Goal: Transaction & Acquisition: Book appointment/travel/reservation

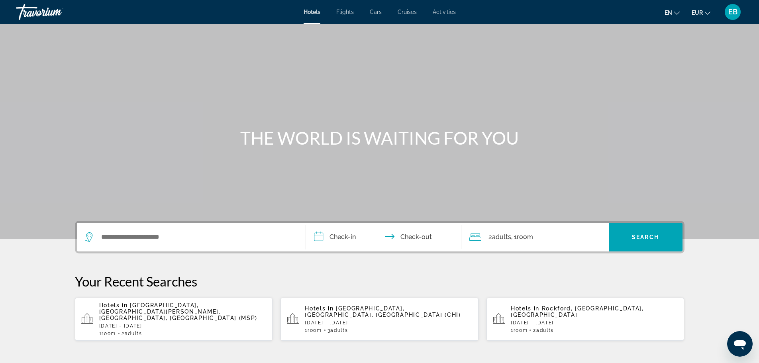
click at [196, 312] on p "Hotels in [GEOGRAPHIC_DATA], [GEOGRAPHIC_DATA][PERSON_NAME], [GEOGRAPHIC_DATA],…" at bounding box center [182, 311] width 167 height 19
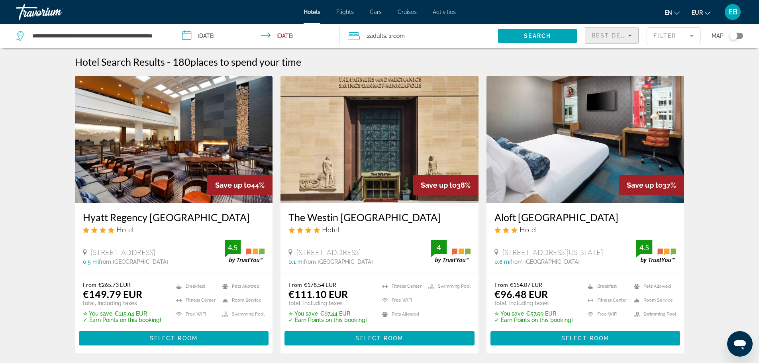
click at [598, 35] on span "Best Deals" at bounding box center [612, 35] width 41 height 6
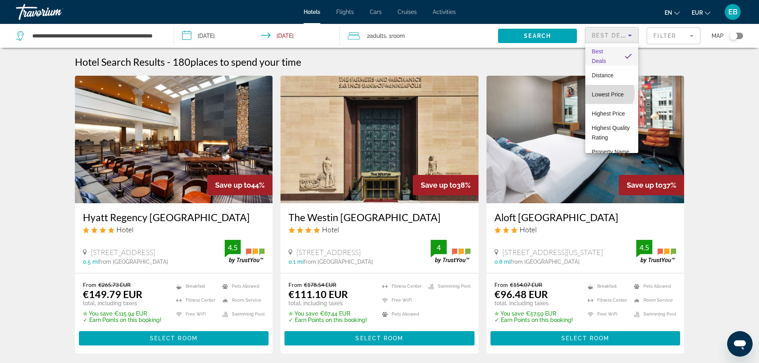
click at [606, 93] on span "Lowest Price" at bounding box center [608, 94] width 32 height 6
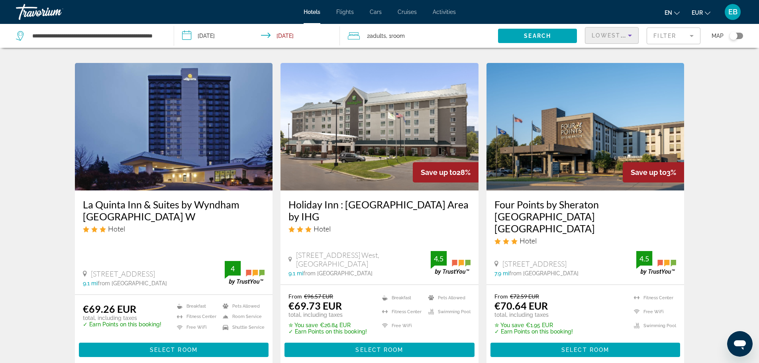
scroll to position [325, 0]
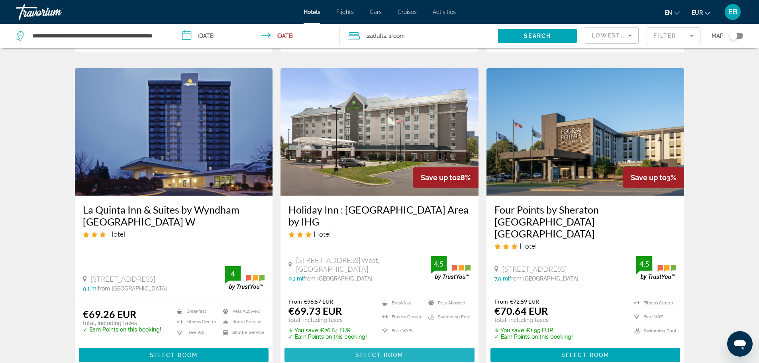
click at [377, 352] on span "Select Room" at bounding box center [379, 355] width 48 height 6
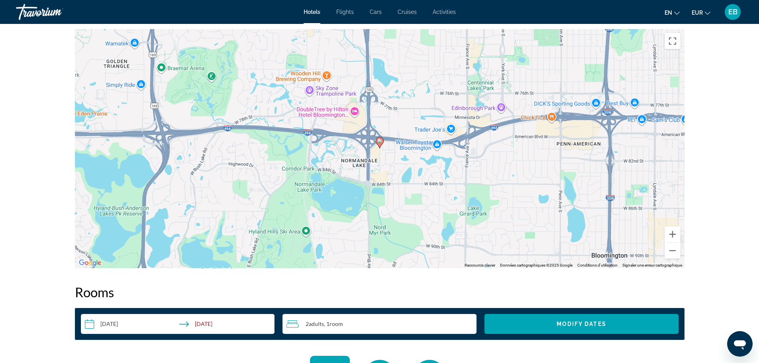
scroll to position [745, 0]
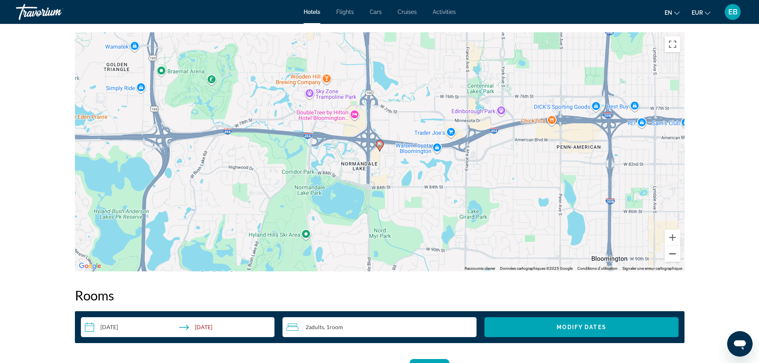
click at [672, 252] on button "Zoom arrière" at bounding box center [672, 254] width 16 height 16
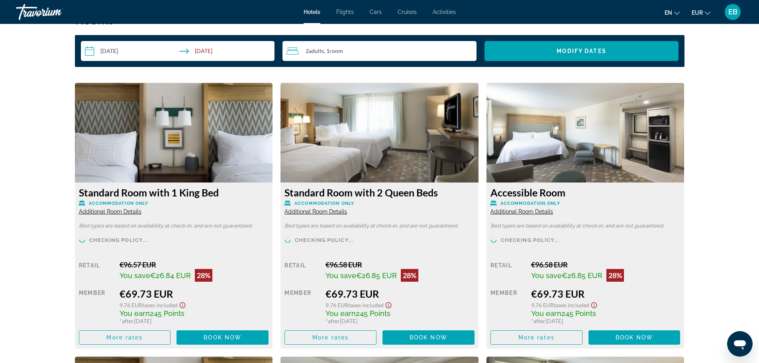
scroll to position [1037, 0]
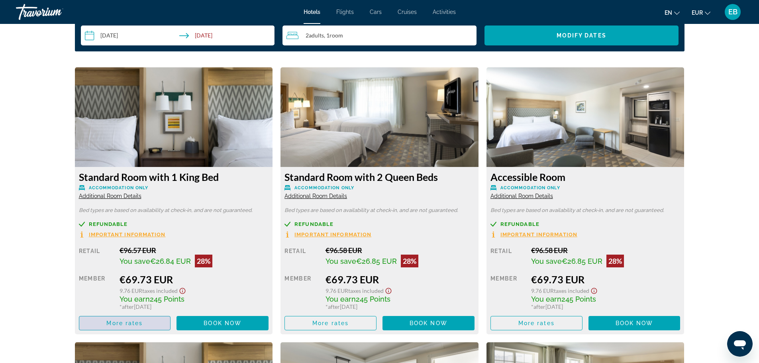
click at [135, 326] on span "Main content" at bounding box center [124, 323] width 91 height 19
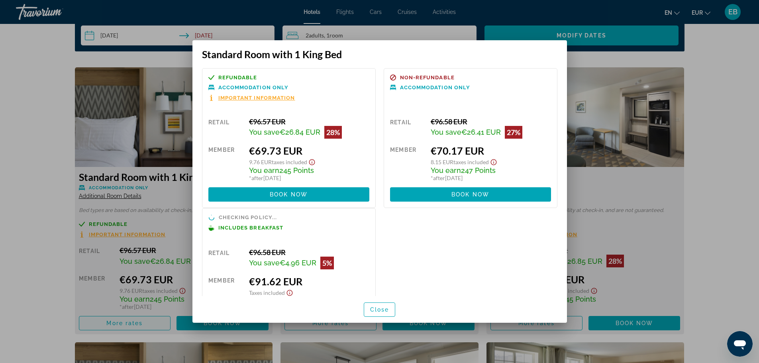
scroll to position [0, 0]
click at [392, 305] on span "button" at bounding box center [379, 309] width 31 height 19
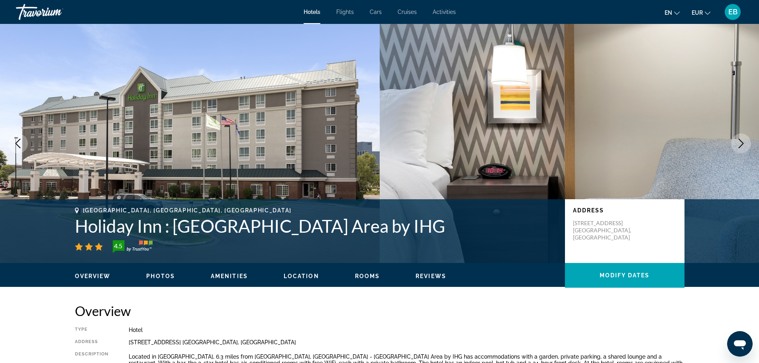
scroll to position [1037, 0]
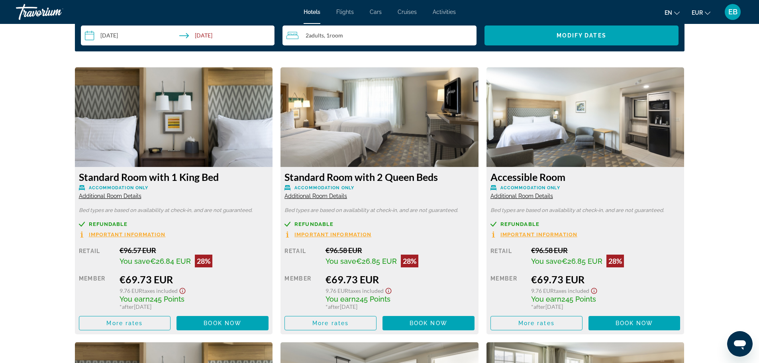
click at [183, 291] on icon "Show Taxes and Fees disclaimer" at bounding box center [183, 290] width 10 height 7
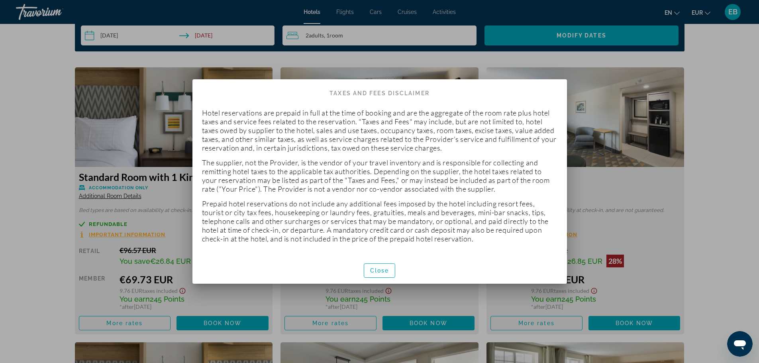
scroll to position [0, 0]
click at [388, 276] on span "button" at bounding box center [379, 270] width 31 height 19
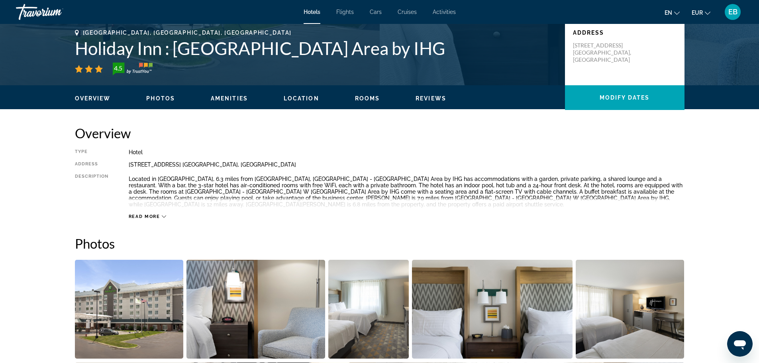
scroll to position [181, 0]
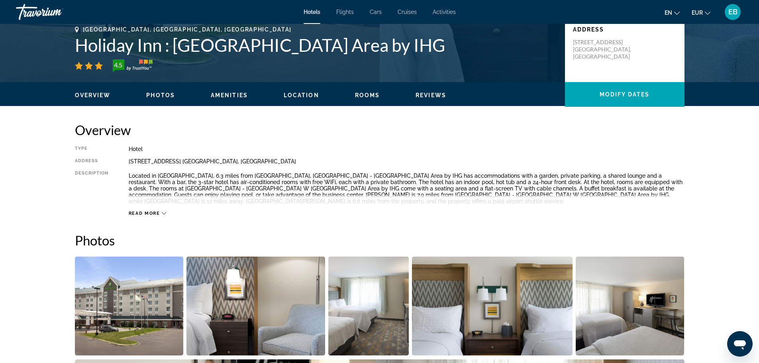
click at [157, 214] on span "Read more" at bounding box center [144, 213] width 31 height 5
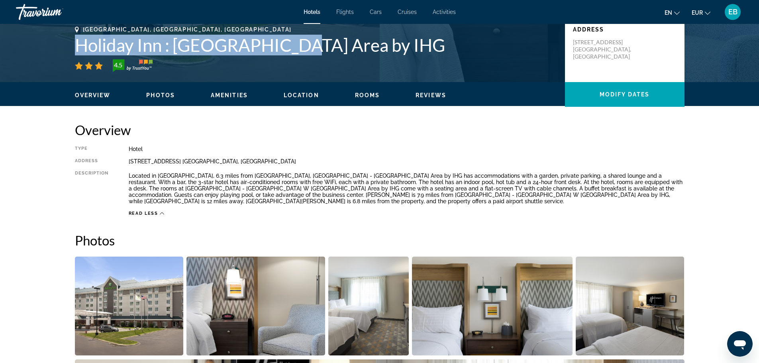
drag, startPoint x: 73, startPoint y: 46, endPoint x: 297, endPoint y: 43, distance: 223.9
click at [297, 43] on div "[GEOGRAPHIC_DATA], [GEOGRAPHIC_DATA], [GEOGRAPHIC_DATA] Holiday Inn : [GEOGRAPH…" at bounding box center [379, 50] width 641 height 48
click at [78, 46] on h1 "Holiday Inn : [GEOGRAPHIC_DATA] Area by IHG" at bounding box center [316, 45] width 482 height 21
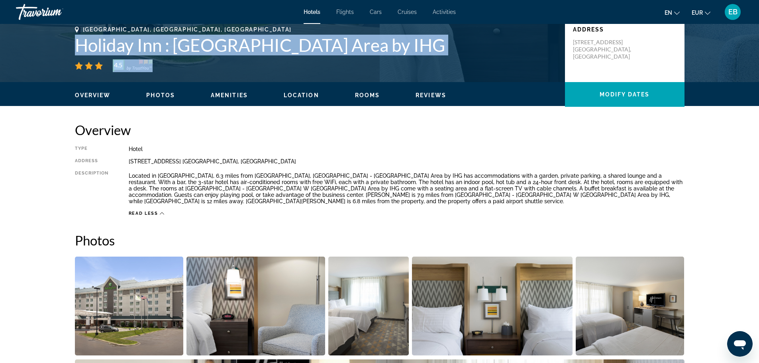
drag, startPoint x: 78, startPoint y: 46, endPoint x: 484, endPoint y: 59, distance: 405.4
click at [484, 59] on div "[GEOGRAPHIC_DATA], [GEOGRAPHIC_DATA], [GEOGRAPHIC_DATA] Holiday Inn : [GEOGRAPH…" at bounding box center [316, 49] width 482 height 46
click at [495, 47] on h1 "Holiday Inn : [GEOGRAPHIC_DATA] Area by IHG" at bounding box center [316, 45] width 482 height 21
drag, startPoint x: 78, startPoint y: 45, endPoint x: 485, endPoint y: 52, distance: 407.6
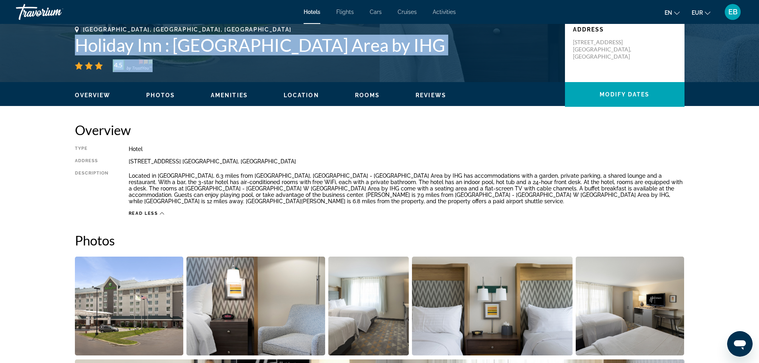
click at [485, 52] on h1 "Holiday Inn : [GEOGRAPHIC_DATA] Area by IHG" at bounding box center [316, 45] width 482 height 21
copy h1 "Holiday Inn : [GEOGRAPHIC_DATA] Area by IHG"
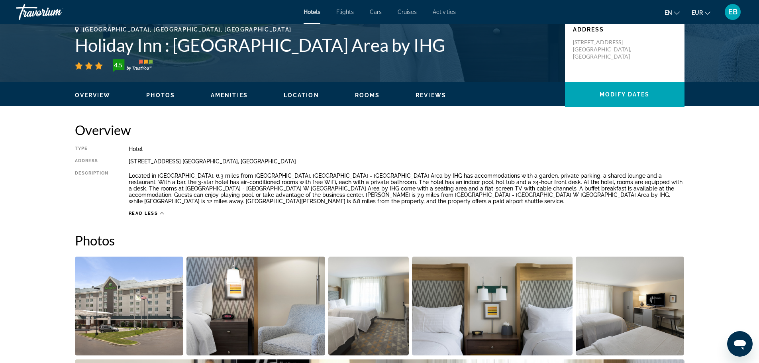
click at [218, 191] on p "Located in [GEOGRAPHIC_DATA], 6.3 miles from [GEOGRAPHIC_DATA], [GEOGRAPHIC_DAT…" at bounding box center [407, 188] width 556 height 32
drag, startPoint x: 78, startPoint y: 47, endPoint x: 454, endPoint y: 51, distance: 375.3
click at [454, 51] on h1 "Holiday Inn : [GEOGRAPHIC_DATA] Area by IHG" at bounding box center [316, 45] width 482 height 21
copy h1 "Holiday Inn : [GEOGRAPHIC_DATA] Area by"
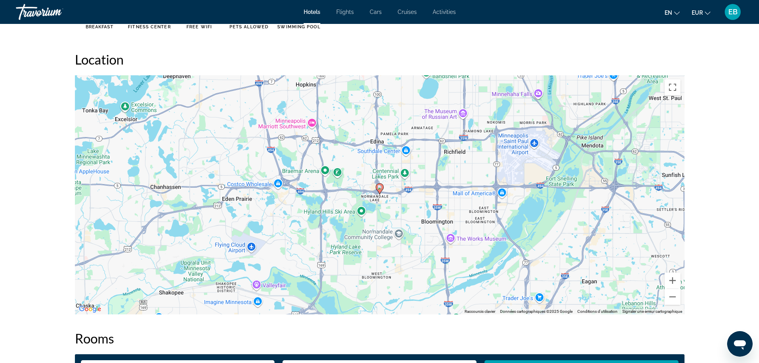
scroll to position [699, 0]
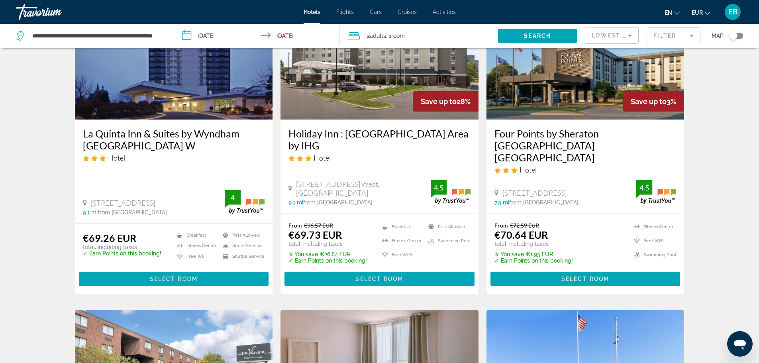
scroll to position [353, 0]
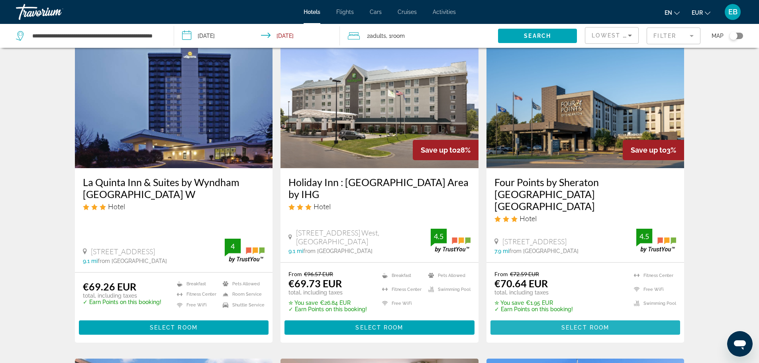
click at [605, 318] on span "Main content" at bounding box center [585, 327] width 190 height 19
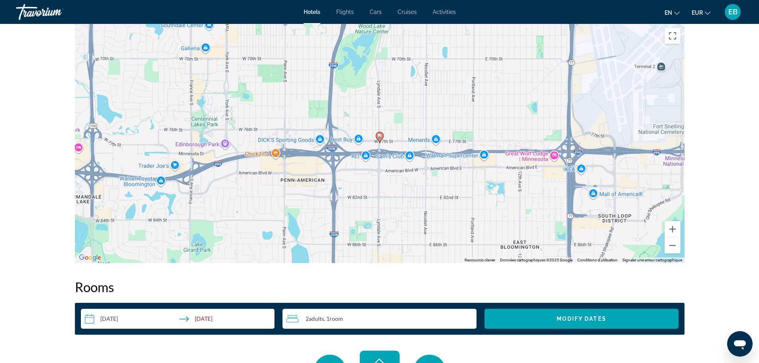
scroll to position [762, 0]
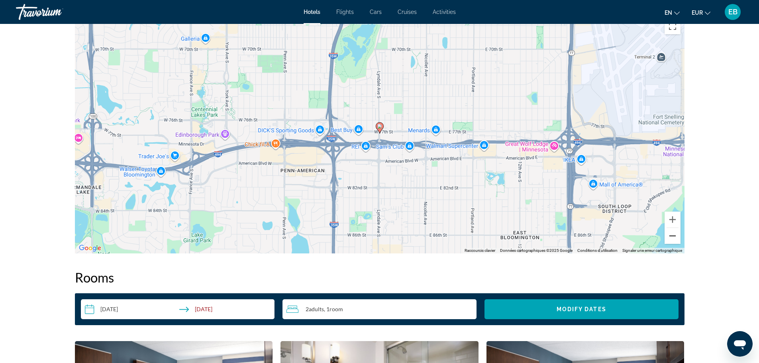
click at [671, 238] on button "Zoom arrière" at bounding box center [672, 236] width 16 height 16
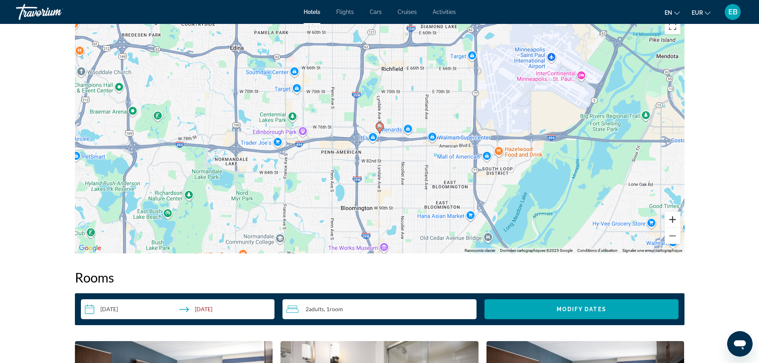
click at [671, 221] on button "Zoom avant" at bounding box center [672, 220] width 16 height 16
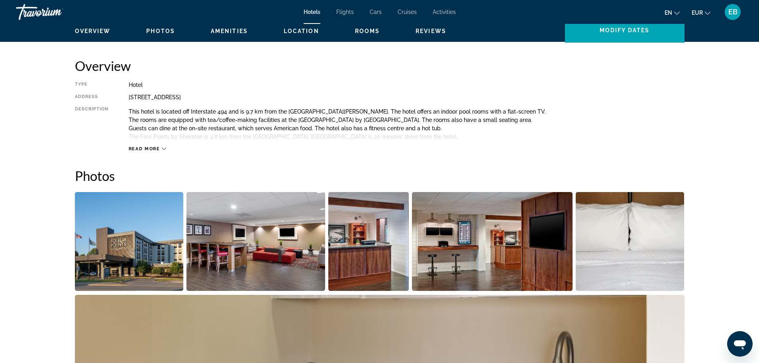
scroll to position [229, 0]
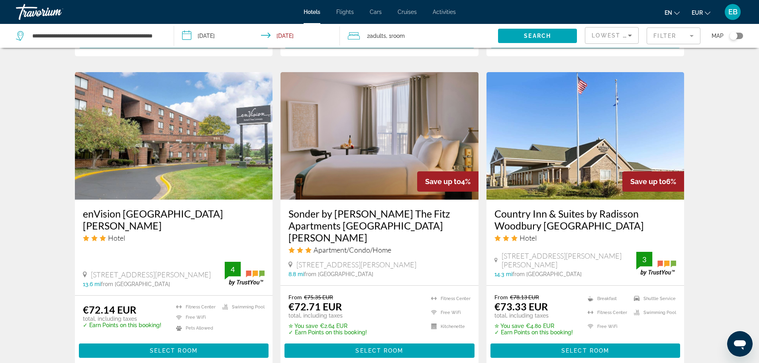
scroll to position [641, 0]
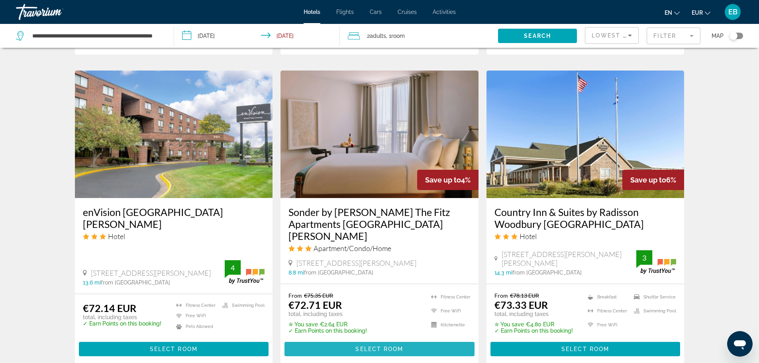
click at [457, 339] on span "Main content" at bounding box center [379, 348] width 190 height 19
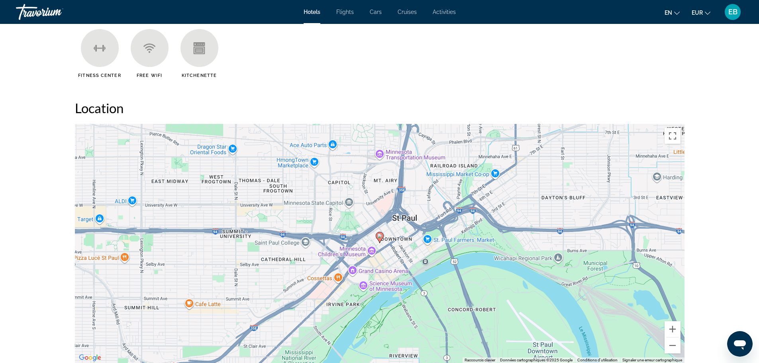
scroll to position [681, 0]
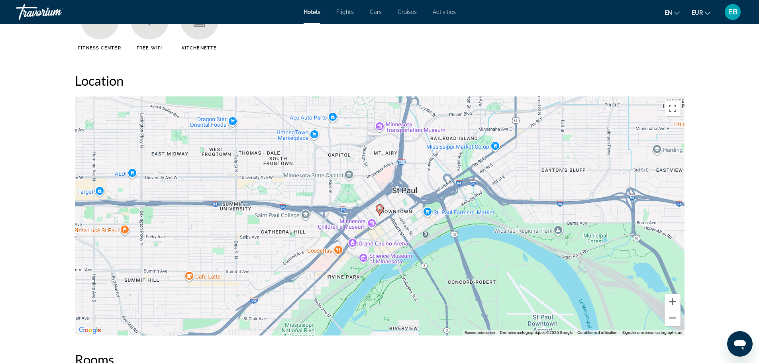
click at [677, 316] on button "Zoom arrière" at bounding box center [672, 318] width 16 height 16
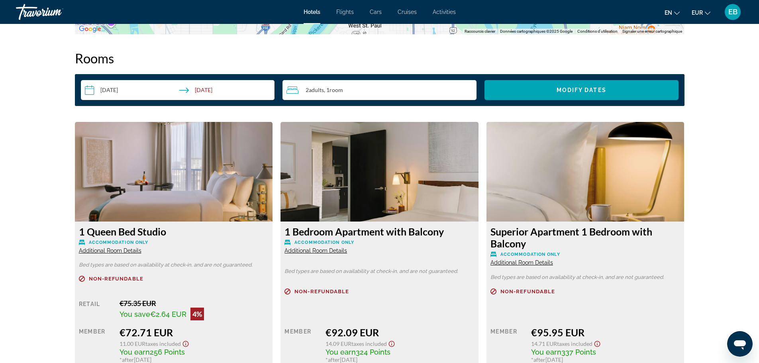
scroll to position [980, 0]
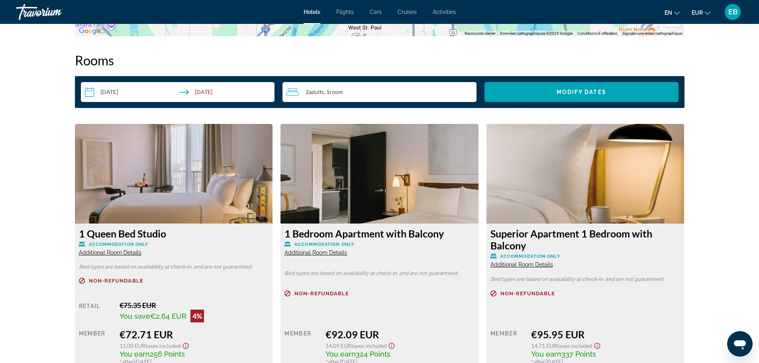
click at [113, 249] on span "Additional Room Details" at bounding box center [110, 252] width 63 height 6
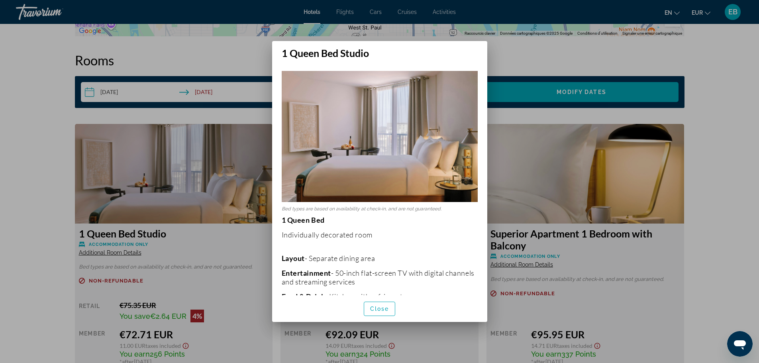
click at [512, 35] on div at bounding box center [379, 181] width 759 height 363
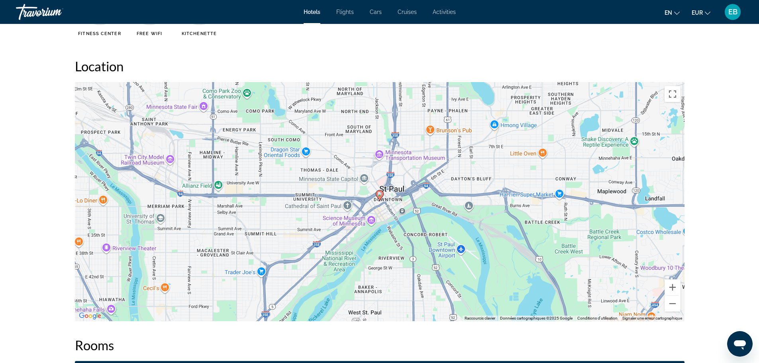
scroll to position [693, 0]
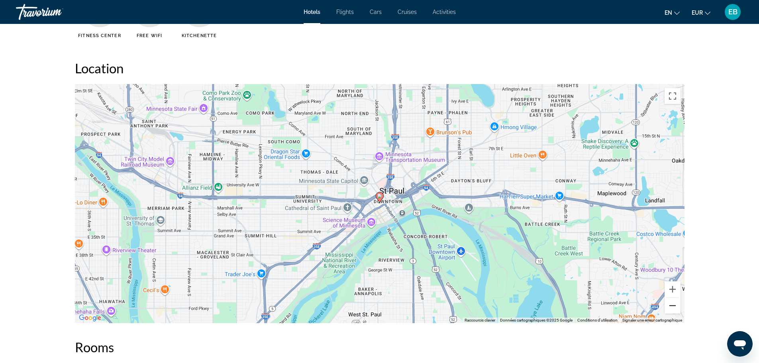
click at [672, 298] on button "Zoom arrière" at bounding box center [672, 306] width 16 height 16
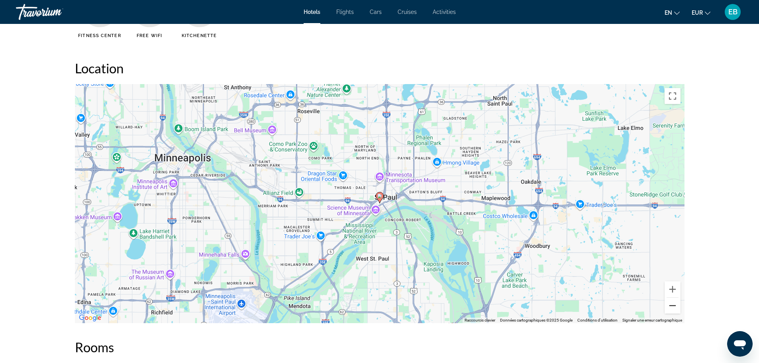
click at [672, 298] on button "Zoom arrière" at bounding box center [672, 306] width 16 height 16
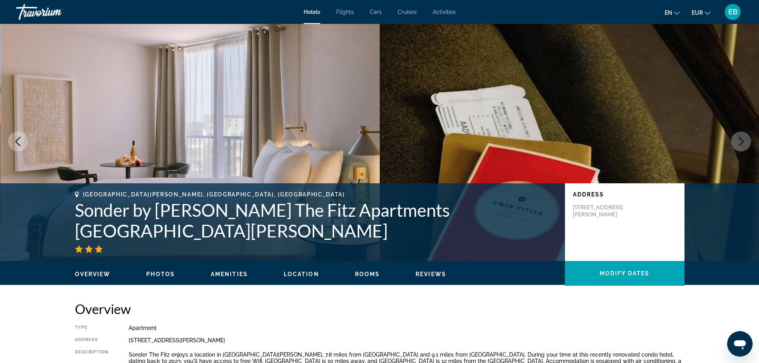
scroll to position [0, 0]
